Goal: Task Accomplishment & Management: Use online tool/utility

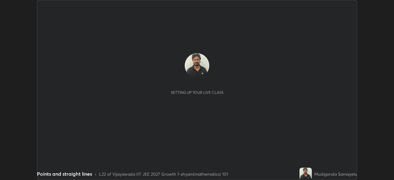
scroll to position [180, 393]
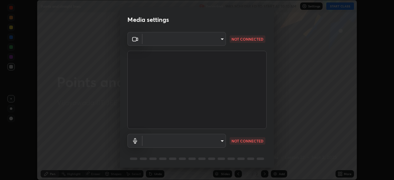
type input "d58fe3fcfc59e4750d52d9201d0ea35a07d3f0dad02a693c86db4369b3c93ba8"
type input "default"
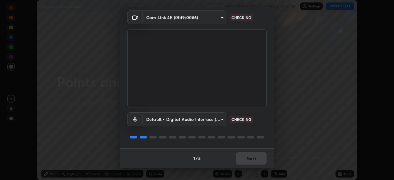
scroll to position [22, 0]
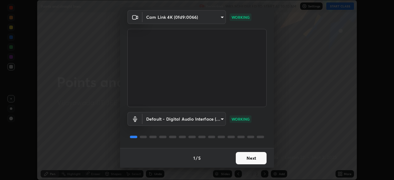
click at [248, 159] on button "Next" at bounding box center [250, 158] width 31 height 12
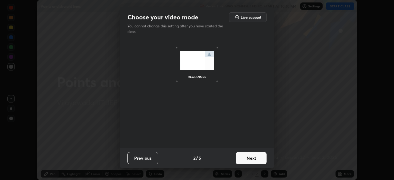
click at [249, 155] on button "Next" at bounding box center [250, 158] width 31 height 12
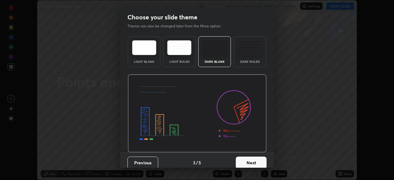
click at [252, 158] on button "Next" at bounding box center [250, 162] width 31 height 12
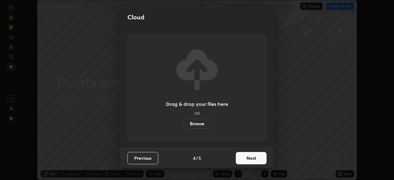
click at [251, 158] on button "Next" at bounding box center [250, 158] width 31 height 12
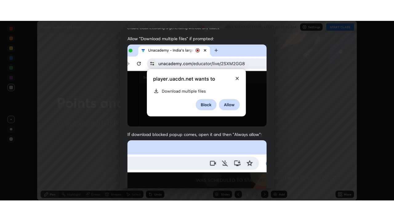
scroll to position [147, 0]
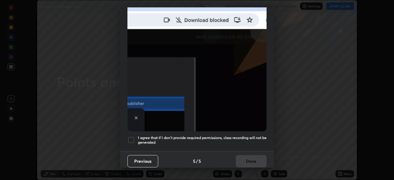
click at [129, 138] on div at bounding box center [130, 139] width 7 height 7
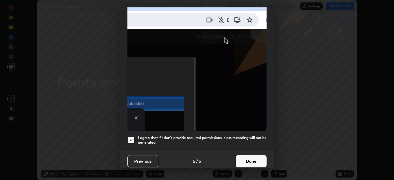
click at [248, 159] on button "Done" at bounding box center [250, 161] width 31 height 12
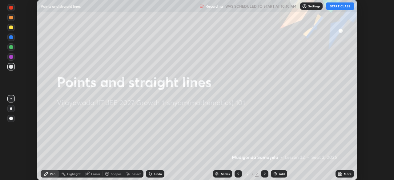
click at [264, 175] on icon at bounding box center [264, 173] width 5 height 5
click at [274, 175] on img at bounding box center [274, 173] width 5 height 5
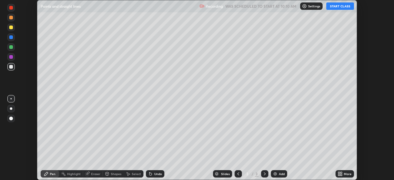
click at [338, 6] on button "START CLASS" at bounding box center [340, 5] width 28 height 7
click at [342, 174] on div "More" at bounding box center [344, 173] width 18 height 7
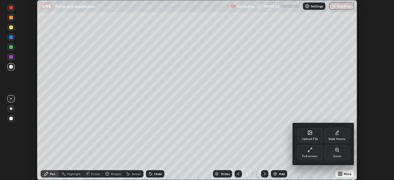
click at [309, 133] on icon at bounding box center [309, 133] width 3 height 2
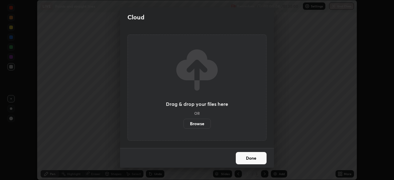
click at [198, 122] on label "Browse" at bounding box center [196, 124] width 27 height 10
click at [183, 122] on input "Browse" at bounding box center [183, 124] width 0 height 10
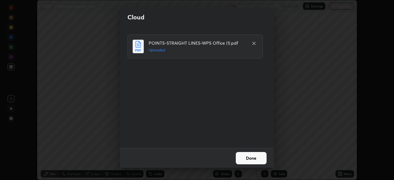
click at [252, 160] on button "Done" at bounding box center [250, 158] width 31 height 12
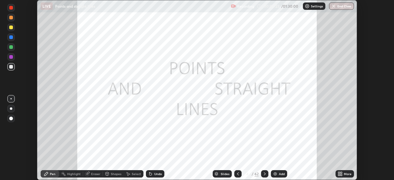
click at [341, 173] on icon at bounding box center [341, 173] width 2 height 2
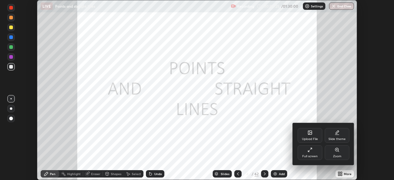
click at [309, 152] on icon at bounding box center [309, 149] width 5 height 5
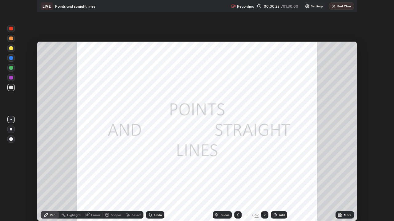
scroll to position [221, 394]
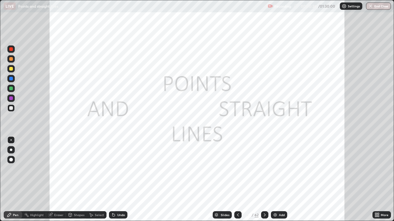
click at [225, 180] on div "Slides" at bounding box center [224, 215] width 9 height 3
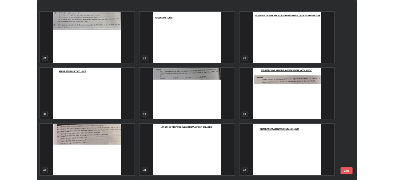
scroll to position [797, 0]
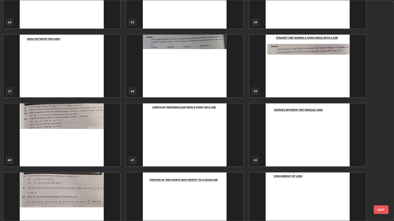
click at [184, 138] on img "grid" at bounding box center [184, 135] width 117 height 63
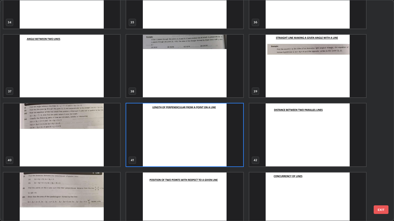
click at [176, 138] on img "grid" at bounding box center [184, 135] width 117 height 63
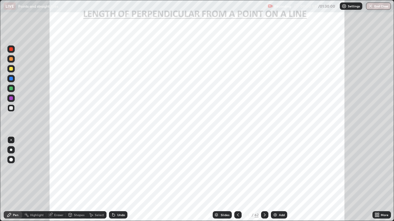
click at [264, 180] on icon at bounding box center [264, 215] width 5 height 5
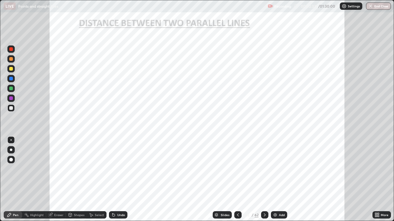
click at [14, 150] on div at bounding box center [10, 149] width 7 height 7
click at [11, 89] on div at bounding box center [11, 89] width 4 height 4
click at [117, 180] on div "Undo" at bounding box center [121, 215] width 8 height 3
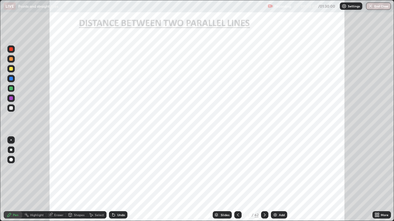
click at [118, 180] on div "Undo" at bounding box center [121, 215] width 8 height 3
click at [120, 180] on div "Undo" at bounding box center [121, 215] width 8 height 3
click at [57, 180] on div "Eraser" at bounding box center [58, 215] width 9 height 3
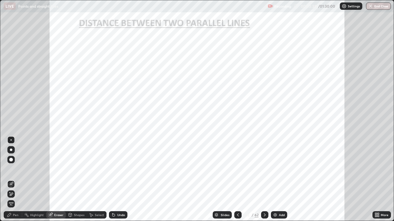
click at [16, 180] on div "Pen" at bounding box center [13, 215] width 18 height 7
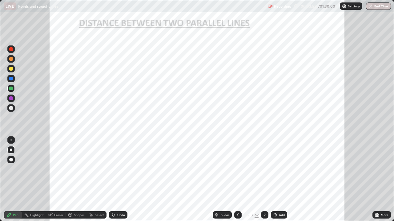
click at [13, 49] on div at bounding box center [11, 49] width 4 height 4
click at [11, 78] on div at bounding box center [11, 79] width 4 height 4
click at [264, 180] on icon at bounding box center [264, 215] width 5 height 5
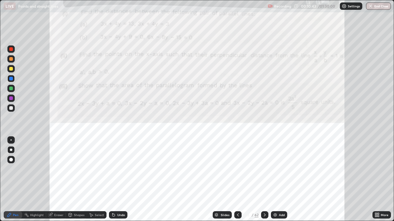
click at [235, 180] on div at bounding box center [237, 215] width 7 height 7
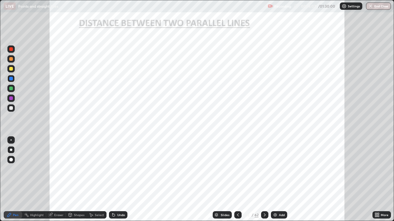
click at [264, 180] on div at bounding box center [264, 215] width 7 height 7
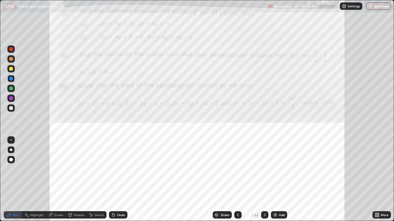
click at [281, 12] on div "Recording" at bounding box center [278, 6] width 23 height 12
click at [279, 11] on div "Recording" at bounding box center [278, 6] width 23 height 12
click at [11, 49] on div at bounding box center [11, 49] width 4 height 4
click at [237, 180] on icon at bounding box center [237, 215] width 5 height 5
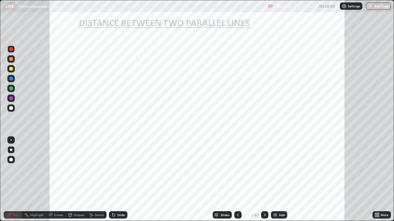
click at [263, 180] on div at bounding box center [264, 215] width 7 height 7
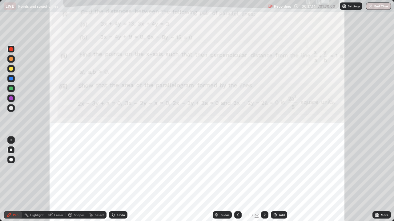
click at [61, 180] on div "Eraser" at bounding box center [58, 215] width 9 height 3
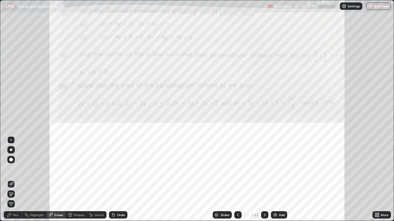
click at [17, 180] on div "Pen" at bounding box center [16, 215] width 6 height 3
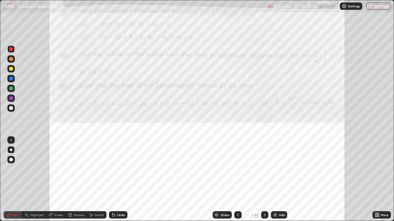
click at [57, 180] on div "Eraser" at bounding box center [58, 215] width 9 height 3
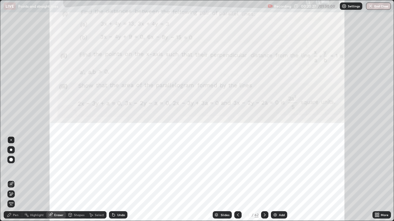
click at [15, 180] on div "Pen" at bounding box center [16, 215] width 6 height 3
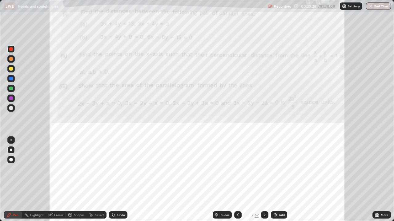
click at [11, 79] on div at bounding box center [11, 79] width 4 height 4
click at [264, 180] on icon at bounding box center [264, 215] width 5 height 5
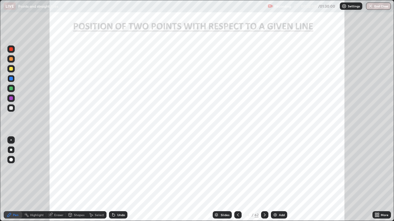
click at [237, 180] on icon at bounding box center [237, 215] width 5 height 5
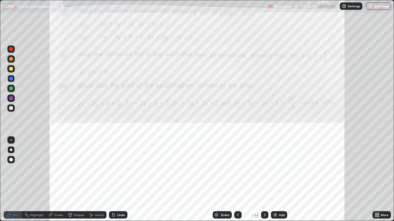
click at [274, 180] on img at bounding box center [274, 215] width 5 height 5
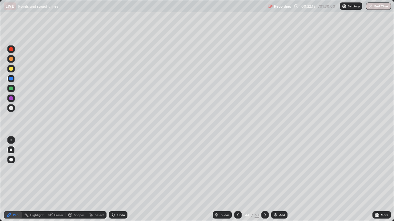
click at [237, 180] on icon at bounding box center [237, 215] width 5 height 5
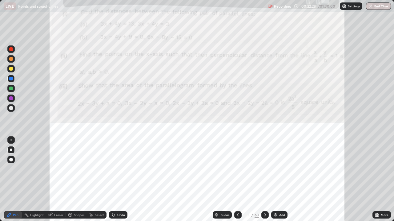
click at [264, 180] on icon at bounding box center [264, 215] width 5 height 5
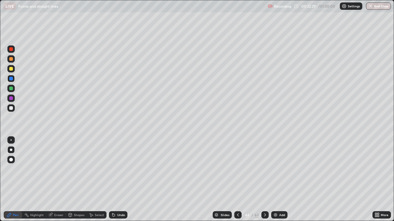
click at [11, 89] on div at bounding box center [11, 89] width 4 height 4
click at [237, 180] on icon at bounding box center [238, 215] width 2 height 3
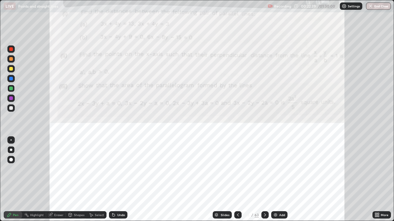
click at [264, 180] on icon at bounding box center [265, 215] width 2 height 3
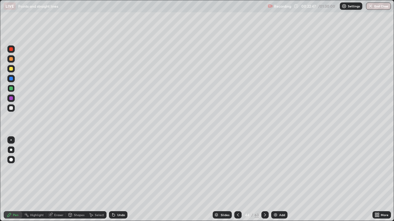
click at [236, 180] on icon at bounding box center [237, 215] width 5 height 5
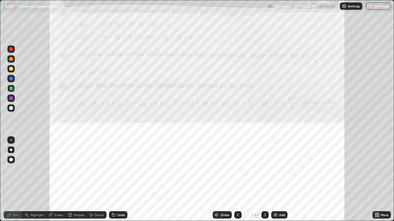
click at [264, 180] on icon at bounding box center [264, 215] width 5 height 5
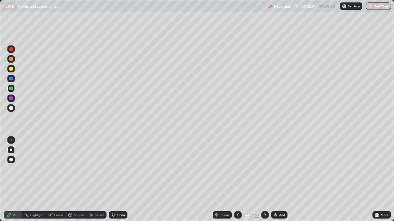
click at [11, 69] on div at bounding box center [11, 69] width 4 height 4
click at [237, 180] on icon at bounding box center [237, 215] width 5 height 5
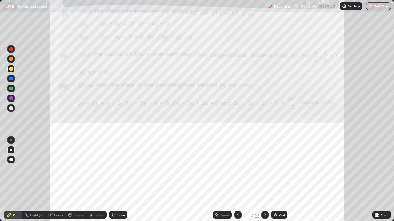
click at [264, 180] on icon at bounding box center [264, 215] width 5 height 5
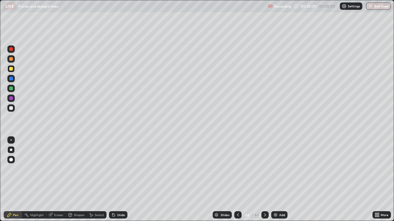
click at [8, 49] on div at bounding box center [10, 48] width 7 height 7
click at [12, 101] on div at bounding box center [10, 98] width 7 height 7
click at [10, 79] on div at bounding box center [11, 79] width 4 height 4
click at [13, 109] on div at bounding box center [11, 108] width 4 height 4
click at [237, 180] on icon at bounding box center [237, 215] width 5 height 5
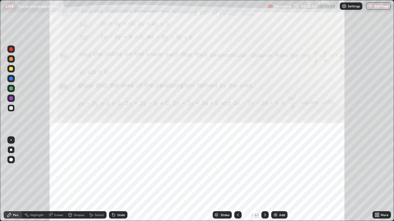
click at [264, 180] on icon at bounding box center [264, 215] width 5 height 5
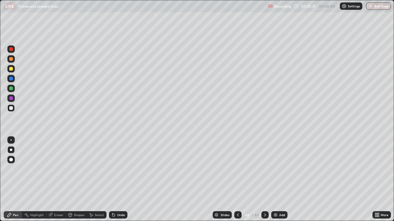
click at [57, 180] on div "Eraser" at bounding box center [58, 215] width 9 height 3
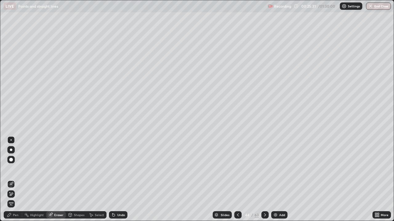
click at [14, 180] on div "Pen" at bounding box center [16, 215] width 6 height 3
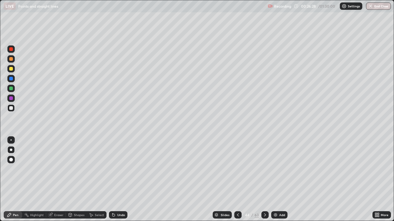
click at [237, 180] on icon at bounding box center [237, 215] width 5 height 5
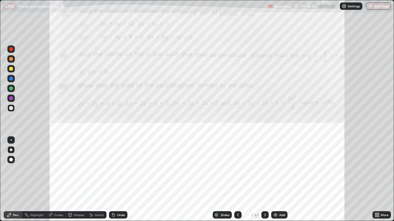
click at [238, 180] on icon at bounding box center [237, 215] width 5 height 5
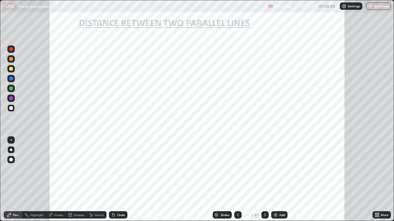
click at [264, 180] on icon at bounding box center [264, 215] width 5 height 5
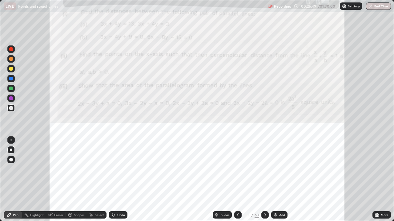
click at [264, 180] on icon at bounding box center [264, 215] width 5 height 5
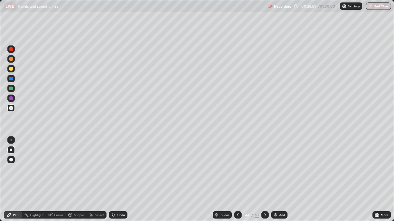
click at [57, 180] on div "Eraser" at bounding box center [58, 215] width 9 height 3
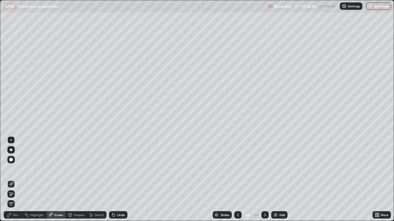
click at [17, 180] on div "Pen" at bounding box center [16, 215] width 6 height 3
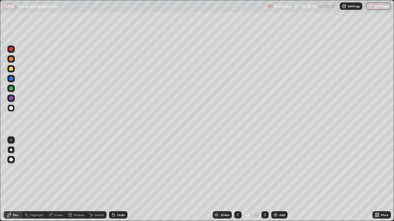
click at [58, 180] on div "Eraser" at bounding box center [58, 215] width 9 height 3
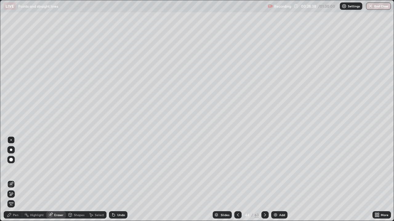
click at [16, 180] on div "Pen" at bounding box center [16, 215] width 6 height 3
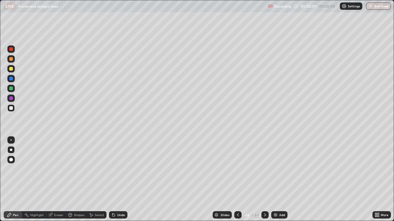
click at [264, 180] on icon at bounding box center [264, 215] width 5 height 5
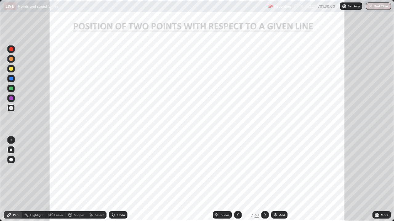
click at [11, 49] on div at bounding box center [11, 49] width 4 height 4
click at [12, 89] on div at bounding box center [11, 89] width 4 height 4
click at [11, 68] on div at bounding box center [11, 69] width 4 height 4
click at [12, 49] on div at bounding box center [11, 49] width 4 height 4
click at [59, 180] on div "Eraser" at bounding box center [58, 215] width 9 height 3
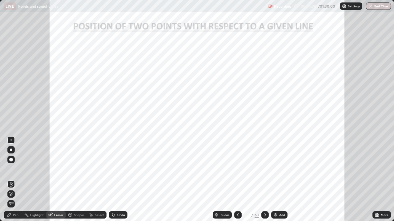
click at [14, 180] on div "Pen" at bounding box center [16, 215] width 6 height 3
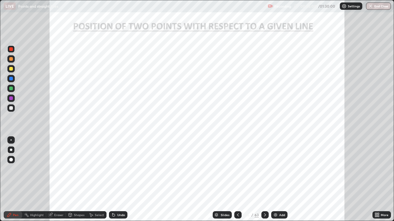
click at [11, 78] on div at bounding box center [11, 79] width 4 height 4
click at [118, 180] on div "Undo" at bounding box center [121, 215] width 8 height 3
click at [274, 180] on img at bounding box center [275, 215] width 5 height 5
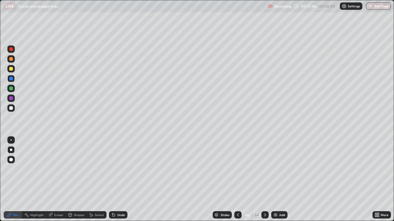
click at [237, 180] on icon at bounding box center [237, 215] width 5 height 5
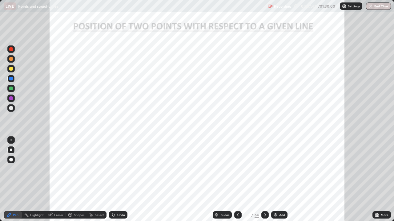
click at [264, 180] on icon at bounding box center [265, 215] width 2 height 3
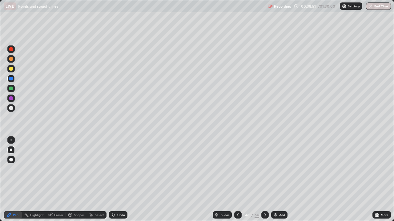
click at [237, 180] on div at bounding box center [237, 215] width 7 height 7
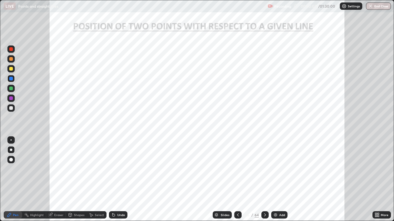
click at [264, 180] on icon at bounding box center [265, 215] width 2 height 3
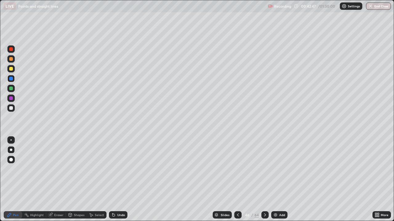
click at [237, 180] on icon at bounding box center [237, 215] width 5 height 5
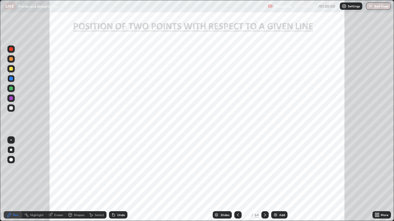
click at [264, 180] on icon at bounding box center [265, 215] width 2 height 3
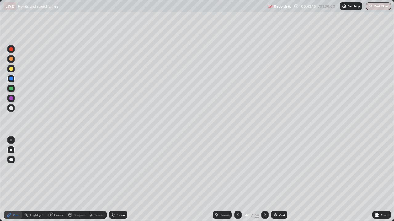
click at [264, 180] on icon at bounding box center [265, 215] width 2 height 3
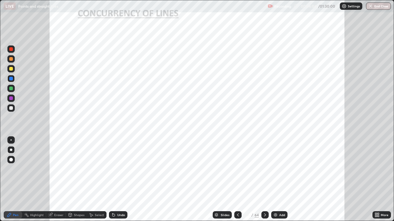
click at [11, 48] on div at bounding box center [11, 49] width 4 height 4
click at [275, 180] on img at bounding box center [275, 215] width 5 height 5
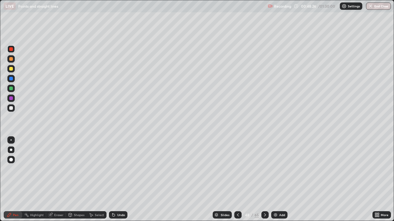
click at [10, 79] on div at bounding box center [11, 79] width 4 height 4
click at [264, 180] on icon at bounding box center [264, 215] width 5 height 5
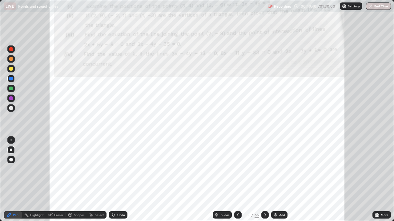
click at [236, 180] on icon at bounding box center [237, 215] width 5 height 5
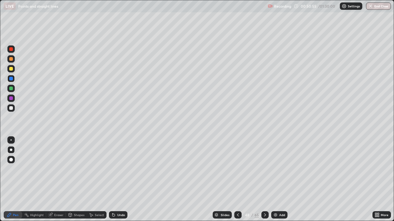
click at [263, 180] on icon at bounding box center [264, 215] width 5 height 5
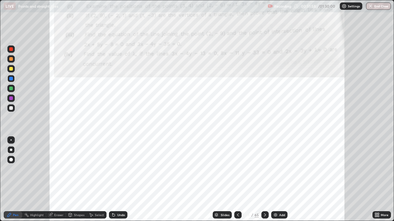
click at [57, 180] on div "Eraser" at bounding box center [58, 215] width 9 height 3
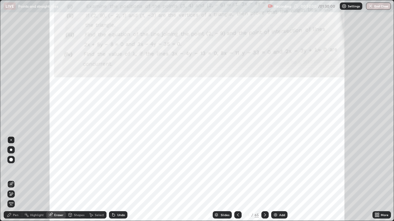
click at [16, 180] on div "Pen" at bounding box center [16, 215] width 6 height 3
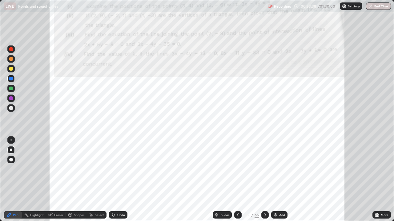
click at [57, 180] on div "Eraser" at bounding box center [58, 215] width 9 height 3
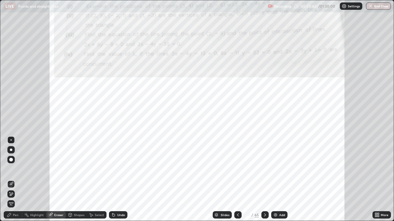
click at [18, 180] on div "Pen" at bounding box center [16, 215] width 6 height 3
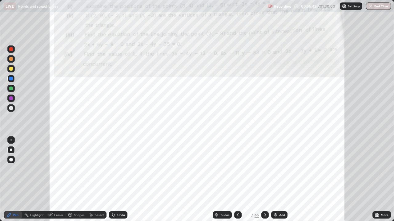
click at [275, 180] on img at bounding box center [275, 215] width 5 height 5
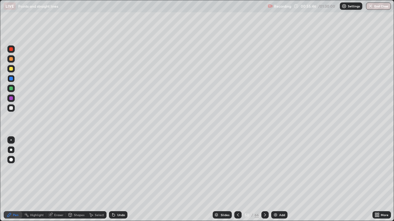
click at [237, 180] on icon at bounding box center [238, 215] width 2 height 3
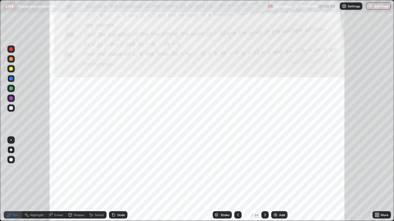
click at [264, 180] on icon at bounding box center [264, 215] width 5 height 5
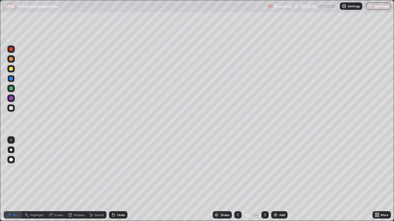
click at [237, 180] on icon at bounding box center [237, 215] width 5 height 5
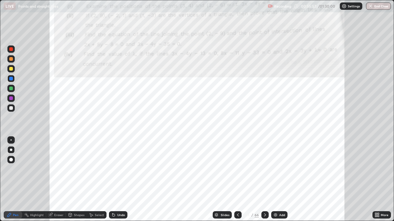
click at [263, 180] on icon at bounding box center [264, 215] width 5 height 5
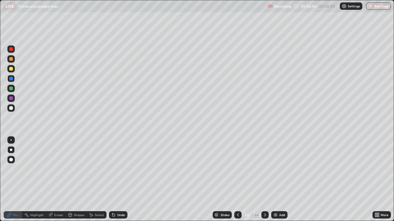
click at [237, 180] on icon at bounding box center [237, 215] width 5 height 5
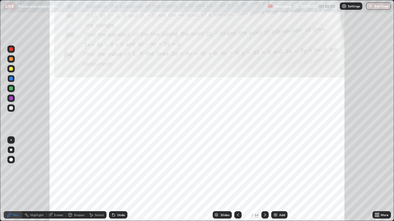
click at [264, 180] on icon at bounding box center [265, 215] width 2 height 3
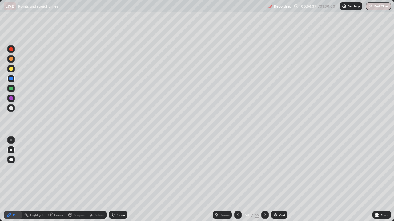
click at [10, 49] on div at bounding box center [11, 49] width 4 height 4
click at [10, 69] on div at bounding box center [11, 69] width 4 height 4
click at [236, 180] on icon at bounding box center [237, 215] width 5 height 5
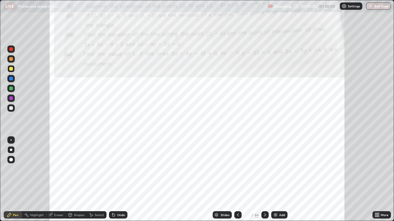
click at [264, 180] on icon at bounding box center [264, 215] width 5 height 5
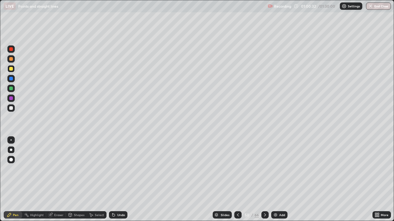
click at [238, 180] on icon at bounding box center [237, 215] width 5 height 5
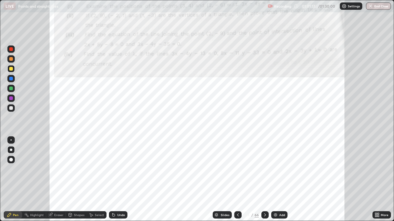
click at [264, 180] on icon at bounding box center [264, 215] width 5 height 5
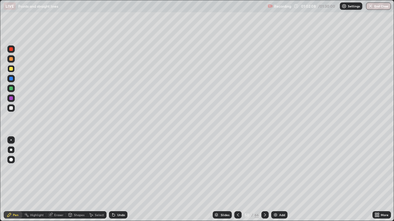
click at [239, 180] on icon at bounding box center [237, 215] width 5 height 5
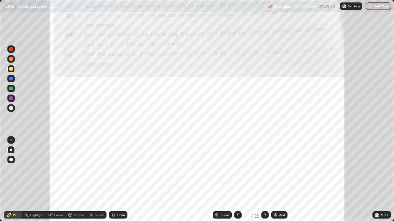
click at [264, 180] on icon at bounding box center [265, 215] width 2 height 3
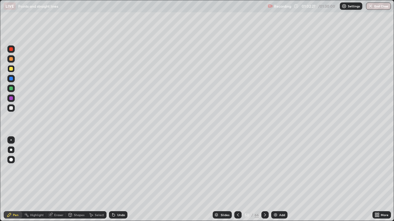
click at [237, 180] on icon at bounding box center [237, 215] width 5 height 5
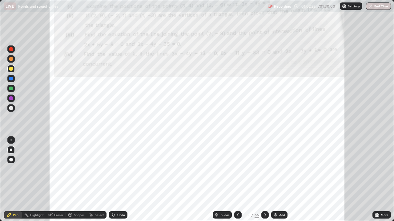
click at [275, 180] on img at bounding box center [275, 215] width 5 height 5
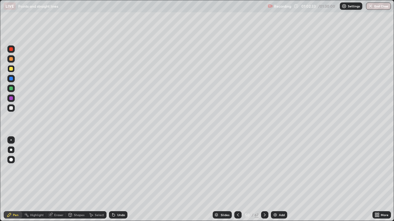
click at [237, 180] on icon at bounding box center [237, 215] width 5 height 5
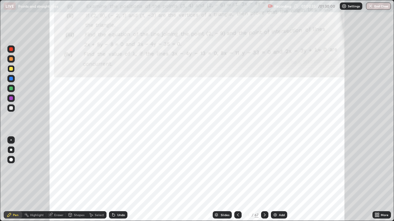
click at [263, 180] on icon at bounding box center [264, 215] width 5 height 5
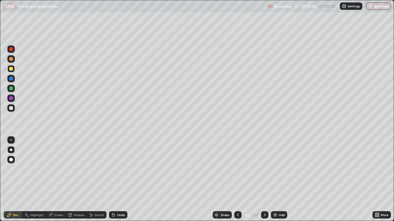
click at [58, 180] on div "Eraser" at bounding box center [58, 215] width 9 height 3
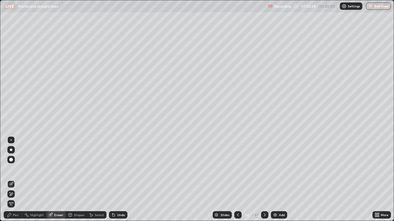
click at [14, 180] on div "Pen" at bounding box center [13, 215] width 18 height 7
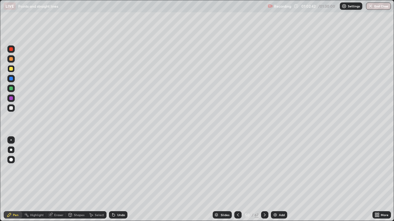
click at [237, 180] on icon at bounding box center [238, 215] width 2 height 3
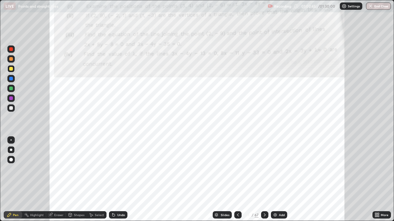
click at [264, 180] on icon at bounding box center [264, 215] width 2 height 3
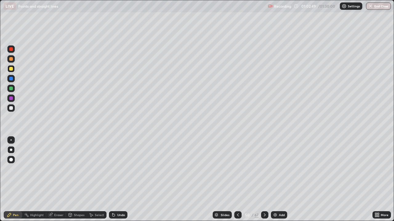
click at [237, 180] on icon at bounding box center [237, 215] width 5 height 5
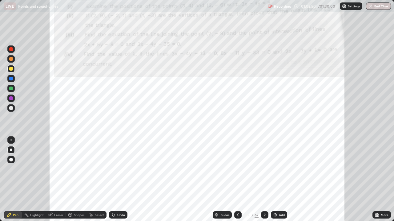
click at [264, 180] on icon at bounding box center [264, 215] width 5 height 5
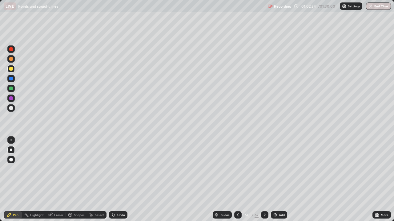
click at [237, 180] on icon at bounding box center [237, 215] width 5 height 5
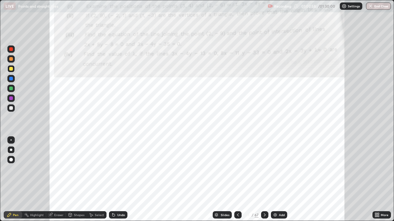
click at [264, 180] on icon at bounding box center [264, 215] width 5 height 5
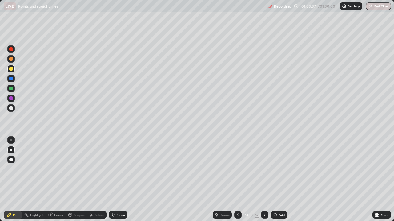
click at [10, 50] on div at bounding box center [11, 49] width 4 height 4
click at [12, 68] on div at bounding box center [11, 69] width 4 height 4
click at [10, 109] on div at bounding box center [11, 108] width 4 height 4
click at [238, 180] on icon at bounding box center [237, 215] width 5 height 5
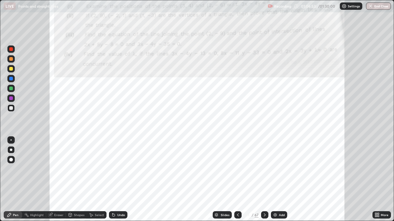
click at [264, 180] on icon at bounding box center [264, 215] width 5 height 5
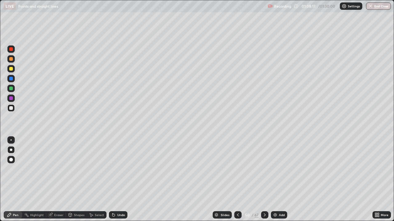
click at [265, 180] on icon at bounding box center [264, 215] width 5 height 5
click at [264, 180] on icon at bounding box center [264, 215] width 5 height 5
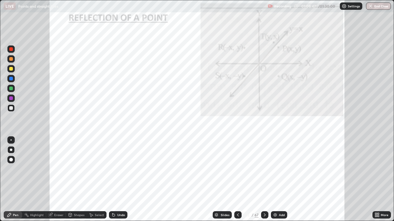
click at [11, 69] on div at bounding box center [11, 69] width 4 height 4
click at [12, 49] on div at bounding box center [11, 49] width 4 height 4
click at [117, 180] on div "Undo" at bounding box center [121, 215] width 8 height 3
click at [263, 180] on icon at bounding box center [264, 215] width 5 height 5
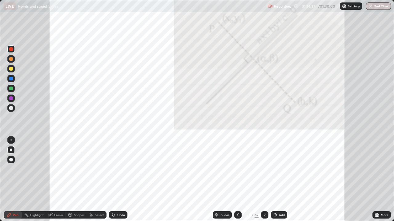
click at [265, 180] on icon at bounding box center [264, 215] width 5 height 5
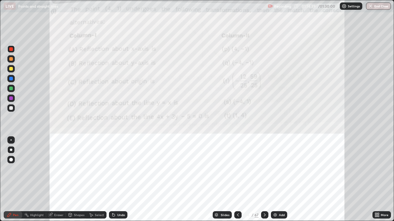
click at [264, 180] on icon at bounding box center [264, 215] width 5 height 5
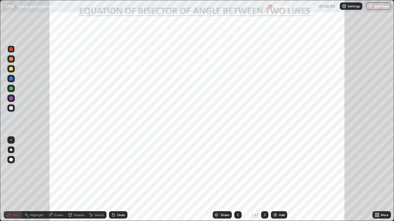
click at [236, 180] on icon at bounding box center [237, 215] width 5 height 5
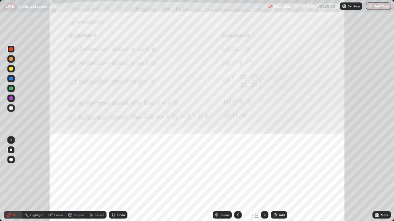
click at [237, 180] on icon at bounding box center [237, 215] width 5 height 5
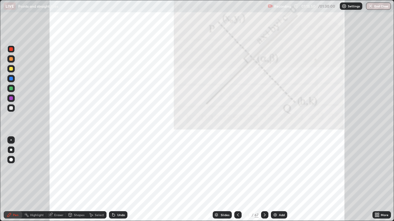
click at [237, 180] on icon at bounding box center [237, 215] width 5 height 5
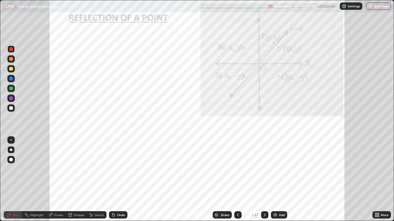
click at [264, 180] on icon at bounding box center [264, 215] width 5 height 5
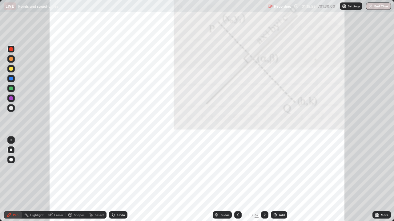
click at [263, 180] on icon at bounding box center [264, 215] width 5 height 5
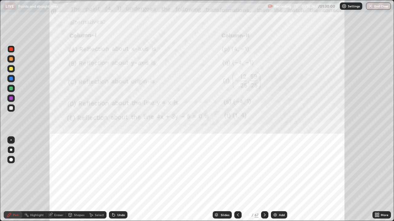
click at [263, 180] on icon at bounding box center [264, 215] width 5 height 5
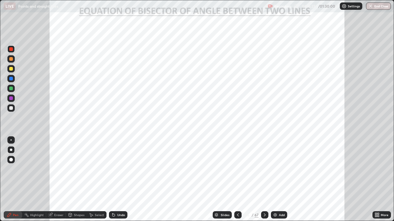
click at [237, 180] on icon at bounding box center [237, 215] width 5 height 5
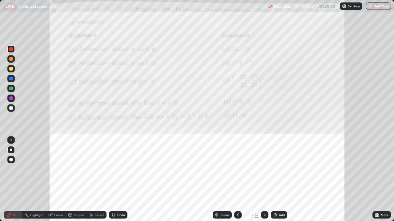
click at [236, 180] on icon at bounding box center [237, 215] width 5 height 5
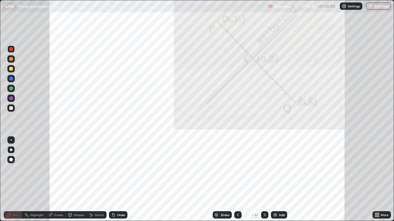
click at [238, 180] on div at bounding box center [237, 215] width 7 height 7
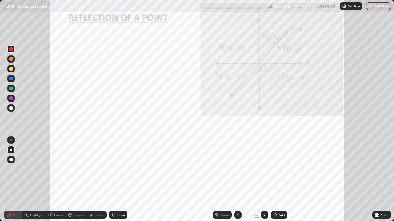
click at [263, 180] on icon at bounding box center [264, 215] width 5 height 5
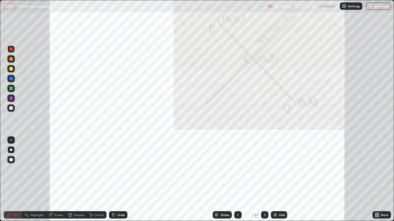
click at [56, 180] on div "Eraser" at bounding box center [58, 215] width 9 height 3
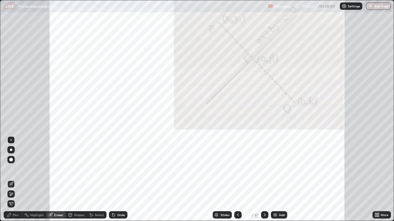
click at [15, 180] on div "Pen" at bounding box center [16, 215] width 6 height 3
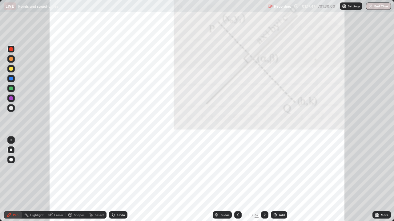
click at [264, 180] on icon at bounding box center [264, 215] width 5 height 5
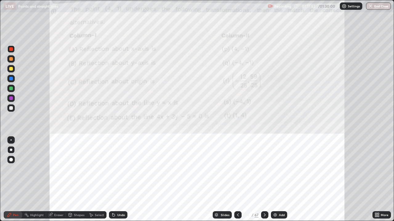
click at [264, 180] on icon at bounding box center [264, 215] width 5 height 5
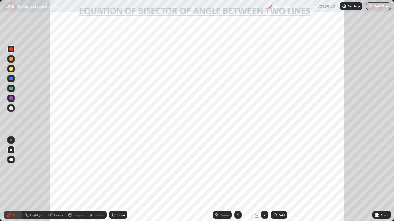
click at [237, 180] on icon at bounding box center [237, 215] width 5 height 5
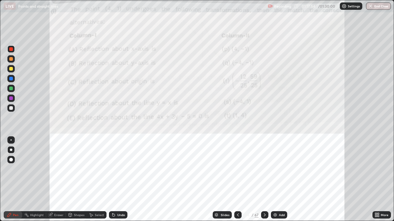
click at [237, 180] on icon at bounding box center [238, 215] width 2 height 3
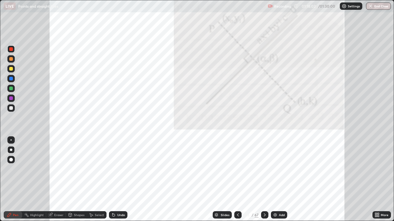
click at [264, 180] on div at bounding box center [264, 215] width 7 height 7
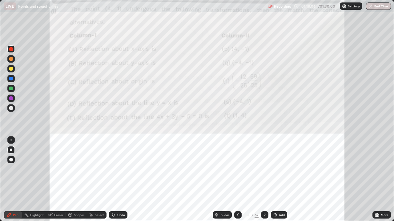
click at [237, 180] on icon at bounding box center [237, 215] width 5 height 5
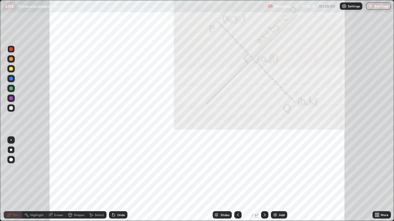
click at [10, 77] on div at bounding box center [10, 78] width 7 height 7
click at [264, 180] on icon at bounding box center [264, 215] width 2 height 3
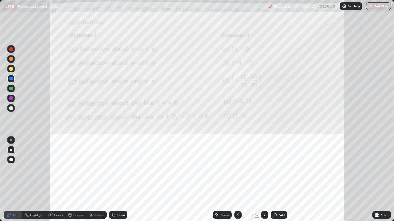
click at [264, 180] on icon at bounding box center [264, 215] width 5 height 5
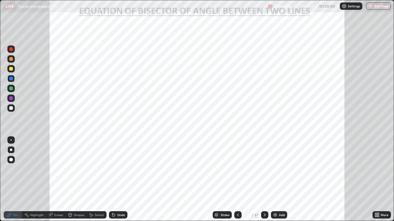
click at [238, 180] on icon at bounding box center [237, 215] width 5 height 5
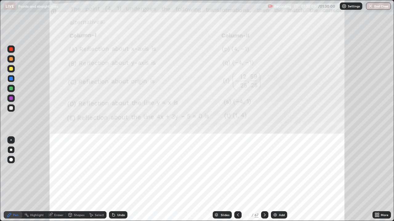
click at [237, 180] on icon at bounding box center [237, 215] width 5 height 5
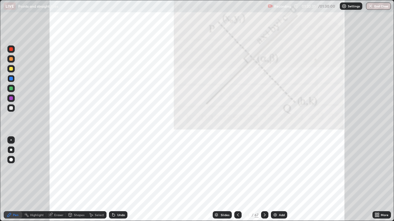
click at [237, 180] on icon at bounding box center [237, 215] width 5 height 5
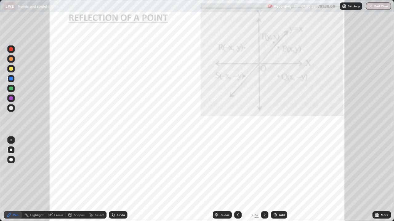
click at [263, 180] on icon at bounding box center [264, 215] width 2 height 3
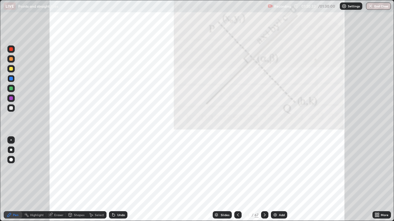
click at [264, 180] on icon at bounding box center [264, 215] width 5 height 5
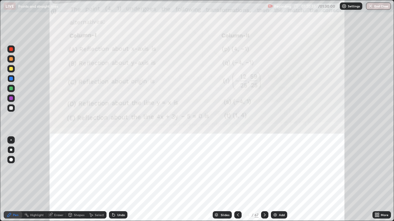
click at [237, 180] on icon at bounding box center [237, 215] width 5 height 5
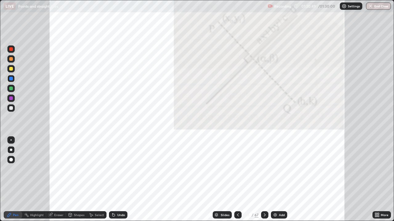
click at [262, 180] on icon at bounding box center [264, 215] width 5 height 5
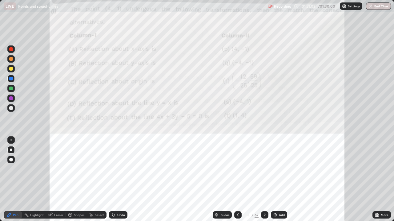
click at [238, 180] on icon at bounding box center [237, 215] width 5 height 5
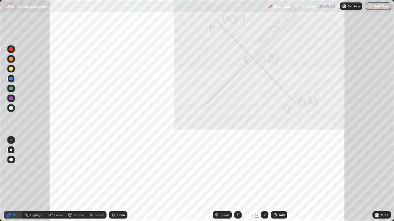
click at [263, 180] on icon at bounding box center [264, 215] width 5 height 5
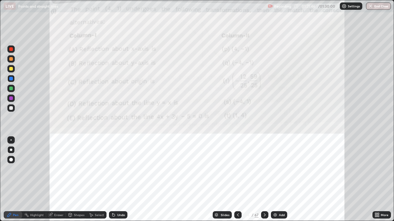
click at [264, 180] on icon at bounding box center [264, 215] width 5 height 5
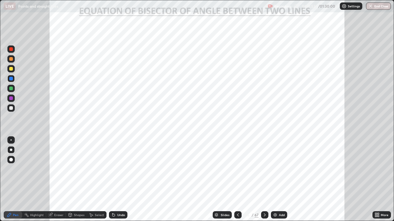
click at [238, 180] on icon at bounding box center [238, 215] width 2 height 3
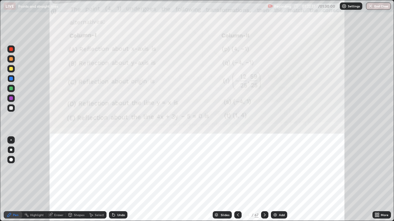
click at [238, 180] on icon at bounding box center [237, 215] width 5 height 5
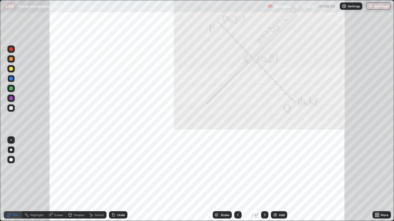
click at [263, 180] on icon at bounding box center [264, 215] width 5 height 5
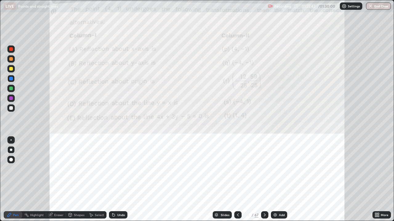
click at [261, 180] on div at bounding box center [264, 215] width 7 height 7
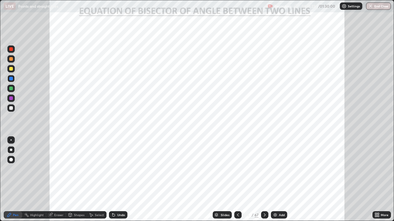
click at [11, 48] on div at bounding box center [11, 49] width 4 height 4
click at [11, 70] on div at bounding box center [11, 69] width 4 height 4
click at [9, 80] on div at bounding box center [11, 79] width 4 height 4
click at [10, 99] on div at bounding box center [11, 99] width 4 height 4
click at [116, 180] on div "Undo" at bounding box center [118, 215] width 18 height 7
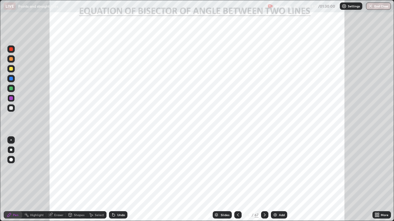
click at [113, 180] on icon at bounding box center [113, 215] width 2 height 2
click at [117, 180] on div "Undo" at bounding box center [118, 215] width 18 height 7
click at [118, 180] on div "Undo" at bounding box center [118, 215] width 18 height 7
click at [116, 180] on div "Undo" at bounding box center [118, 215] width 18 height 7
click at [11, 47] on div at bounding box center [10, 48] width 7 height 7
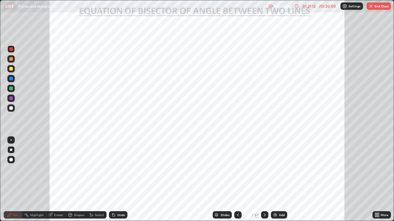
click at [10, 79] on div at bounding box center [11, 79] width 4 height 4
click at [379, 180] on div "More" at bounding box center [381, 215] width 18 height 7
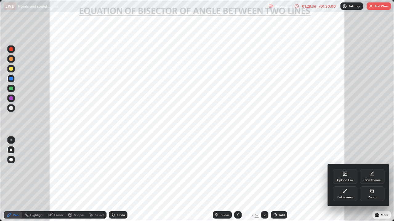
click at [344, 180] on icon at bounding box center [344, 191] width 5 height 5
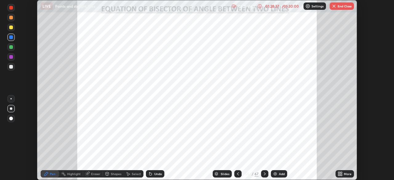
scroll to position [30563, 30349]
click at [342, 6] on button "End Class" at bounding box center [341, 5] width 24 height 7
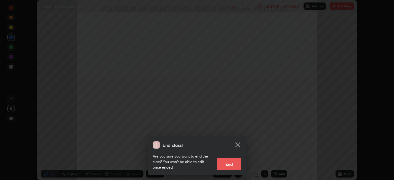
click at [227, 164] on button "End" at bounding box center [228, 164] width 25 height 12
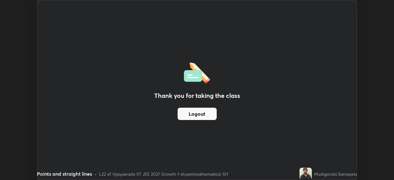
click at [196, 117] on button "Logout" at bounding box center [196, 114] width 39 height 12
click at [145, 75] on div "Thank you for taking the class Logout" at bounding box center [196, 89] width 319 height 179
